Goal: Task Accomplishment & Management: Complete application form

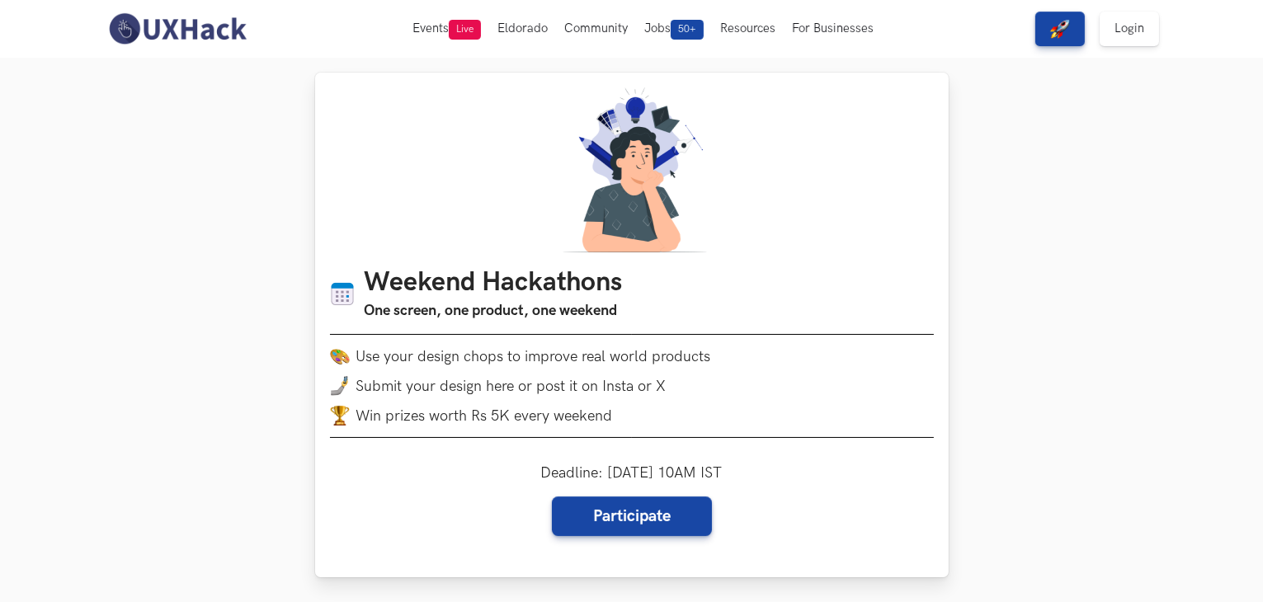
click at [760, 242] on div "Weekend Hackathons One screen, one product, one weekend Use your design chops t…" at bounding box center [631, 325] width 633 height 505
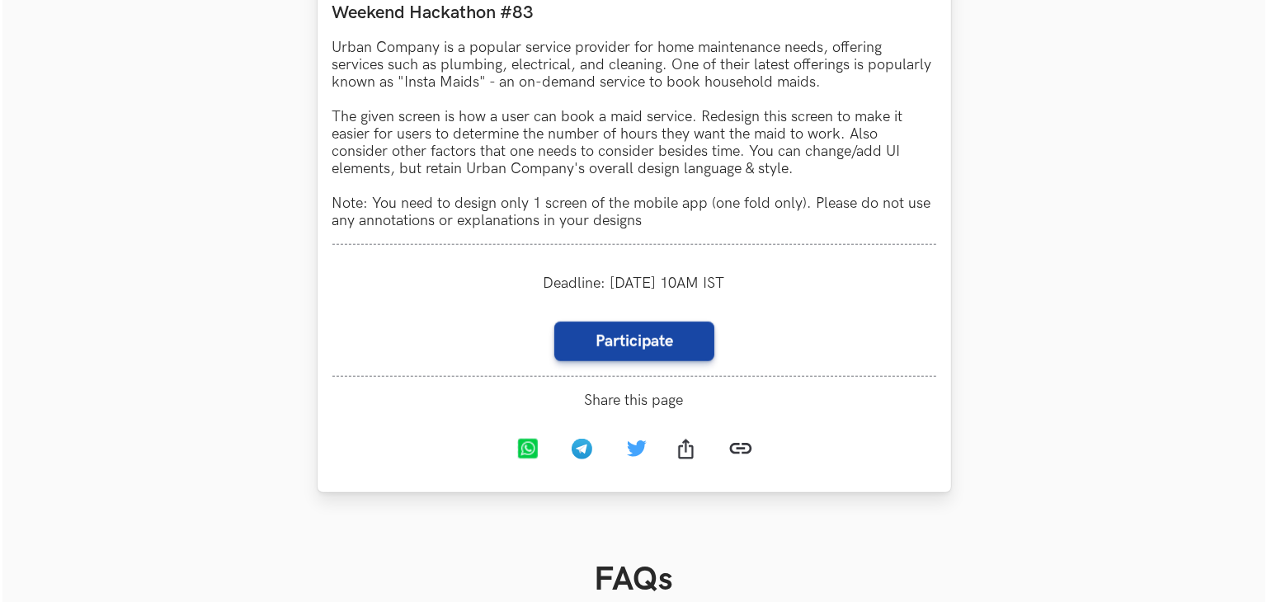
scroll to position [1577, 0]
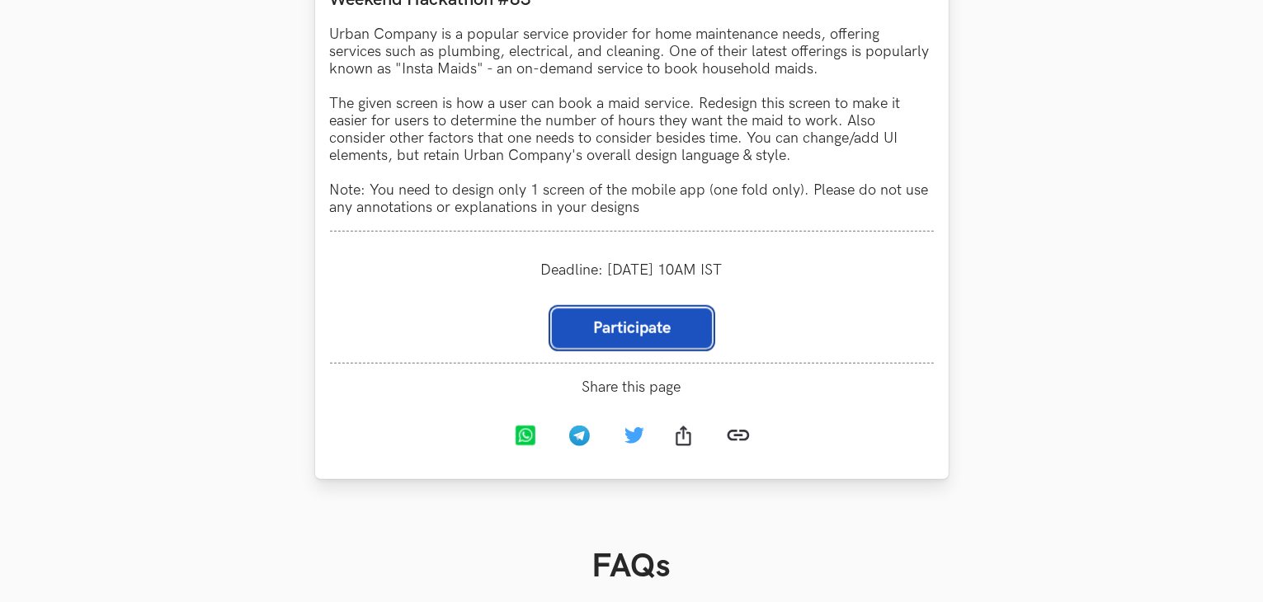
click at [617, 348] on link "Participate" at bounding box center [632, 328] width 160 height 40
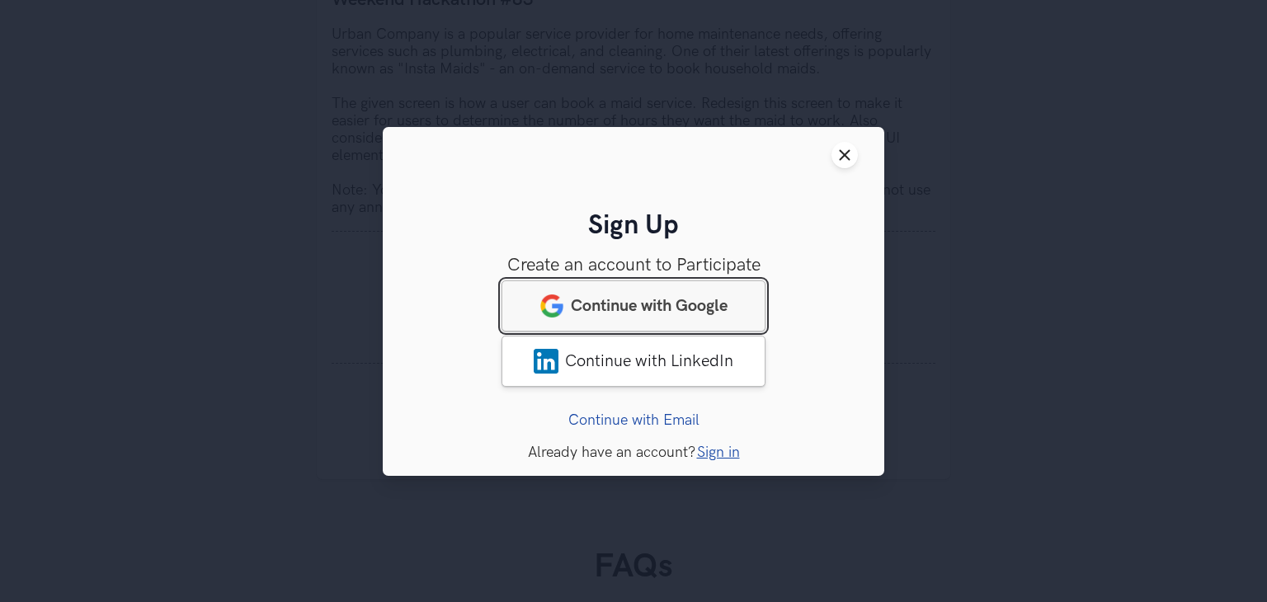
click at [624, 314] on span "Continue with Google" at bounding box center [649, 305] width 157 height 20
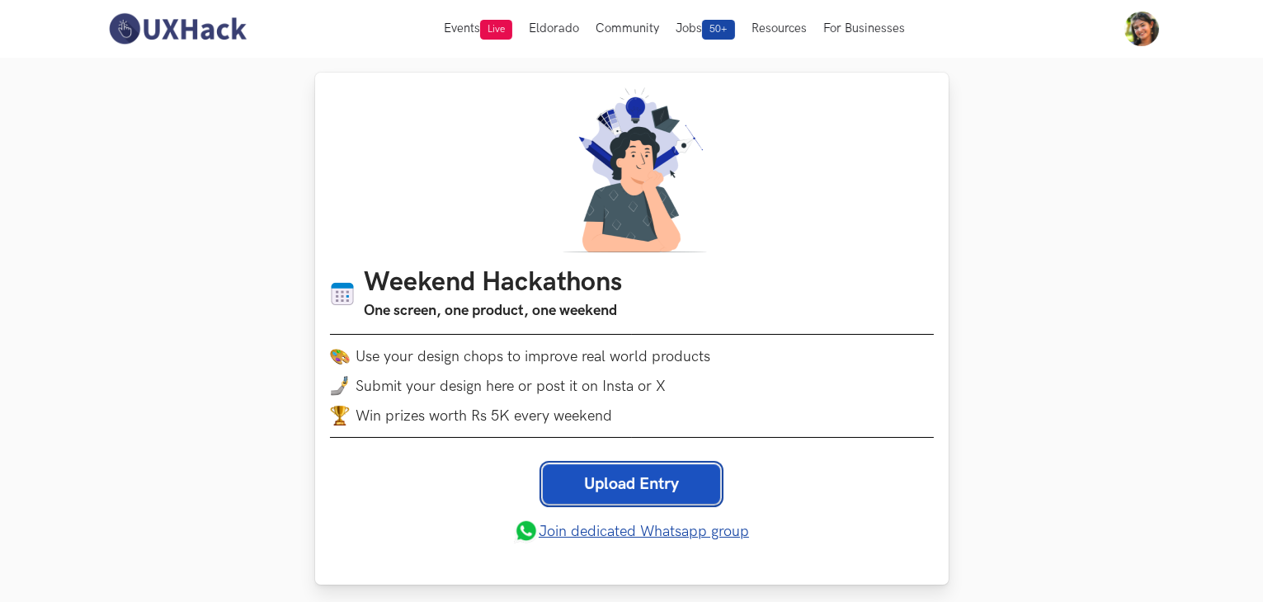
click at [605, 496] on link "Upload Entry" at bounding box center [631, 484] width 177 height 40
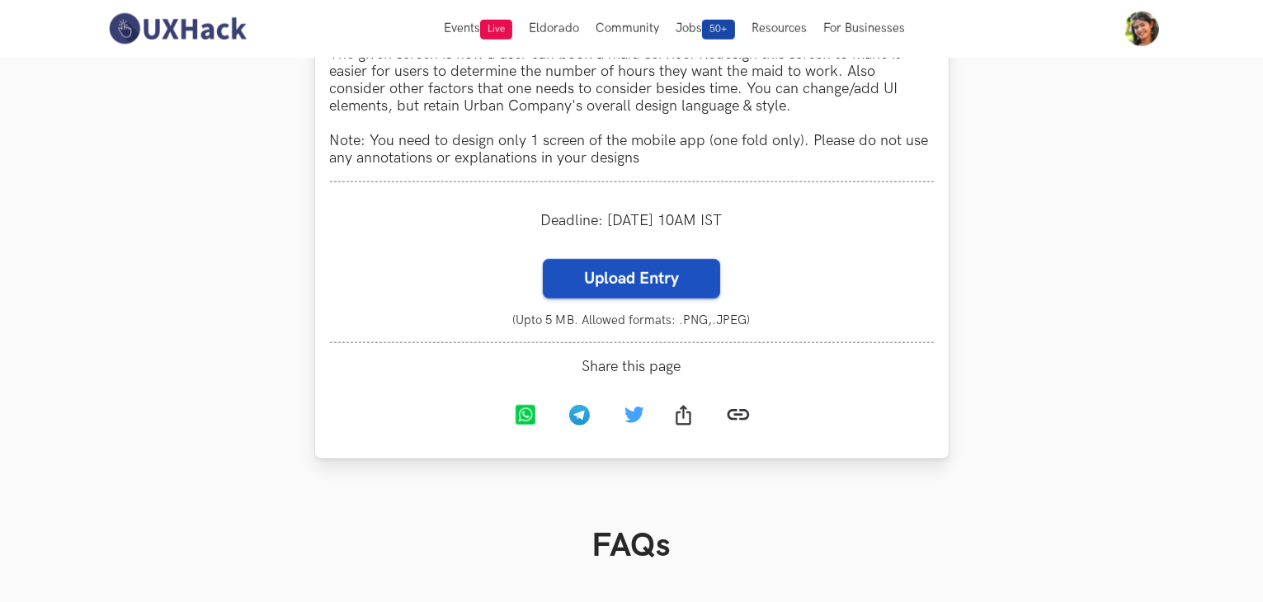
scroll to position [1633, 0]
click at [605, 281] on label "Upload Entry" at bounding box center [631, 280] width 177 height 40
click at [543, 260] on input "Upload Entry" at bounding box center [542, 259] width 1 height 1
click at [604, 271] on label "Upload Entry" at bounding box center [631, 280] width 177 height 40
click at [543, 260] on input "Upload Entry" at bounding box center [542, 259] width 1 height 1
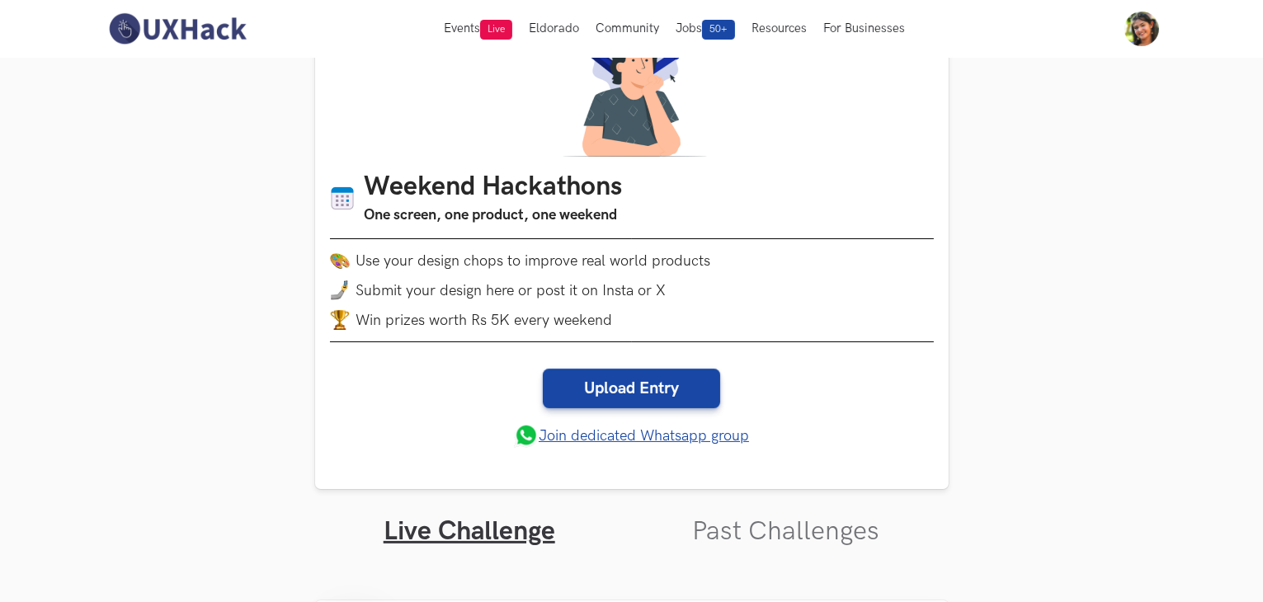
scroll to position [0, 0]
